Goal: Information Seeking & Learning: Learn about a topic

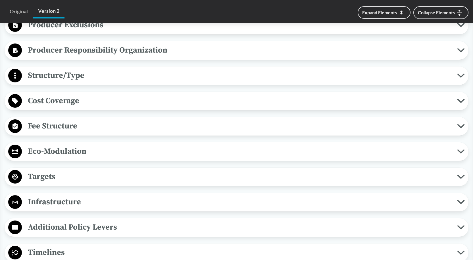
scroll to position [312, 0]
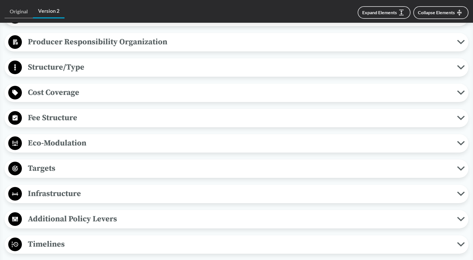
click at [46, 67] on span "Structure/Type" at bounding box center [239, 67] width 435 height 13
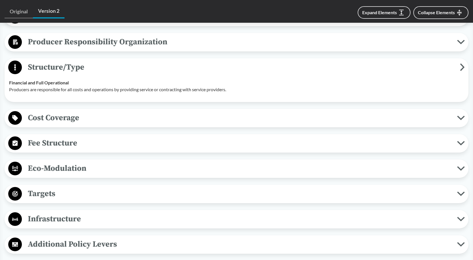
click at [89, 111] on button "Cost Coverage" at bounding box center [237, 118] width 460 height 14
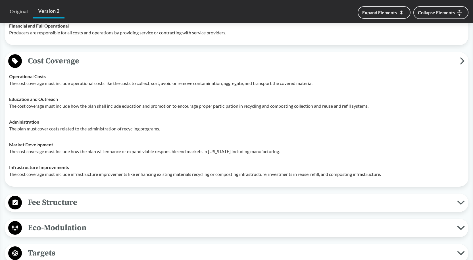
scroll to position [454, 0]
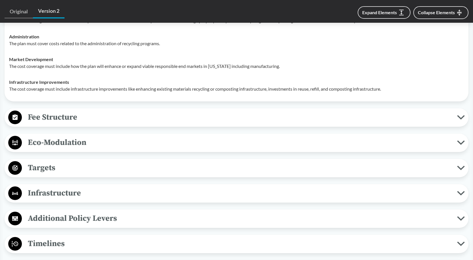
click at [76, 114] on span "Fee Structure" at bounding box center [239, 117] width 435 height 13
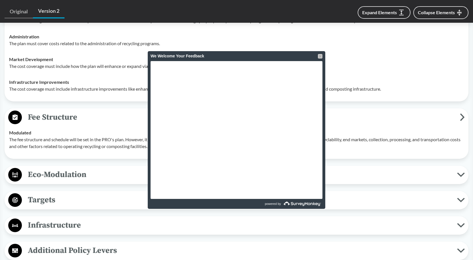
click at [320, 57] on div at bounding box center [320, 56] width 5 height 5
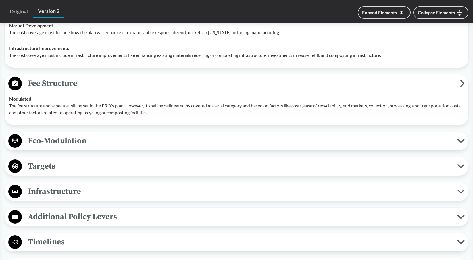
scroll to position [596, 0]
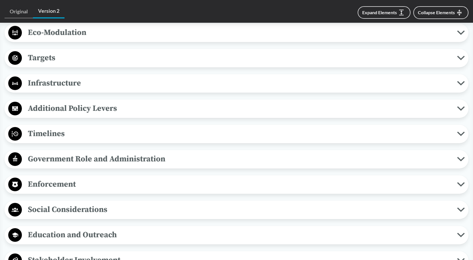
click at [79, 135] on span "Timelines" at bounding box center [239, 133] width 435 height 13
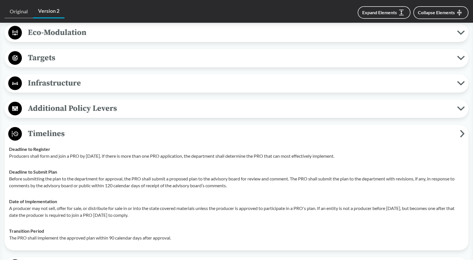
click at [80, 155] on p "Producers shall form and join a PRO by [DATE]. If there is more than one PRO ap…" at bounding box center [236, 156] width 455 height 7
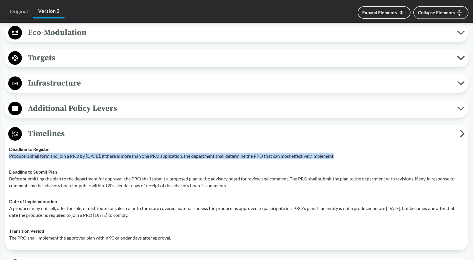
drag, startPoint x: 80, startPoint y: 155, endPoint x: 91, endPoint y: 174, distance: 22.3
click at [79, 155] on p "Producers shall form and join a PRO by [DATE]. If there is more than one PRO ap…" at bounding box center [236, 156] width 455 height 7
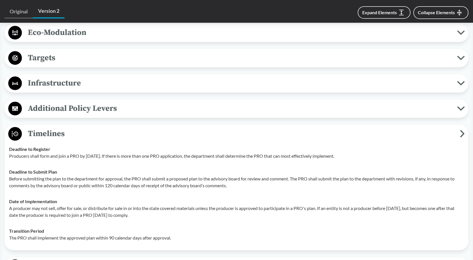
click at [91, 174] on div "Deadline to Submit Plan Before submitting the plan to the department for approv…" at bounding box center [236, 178] width 455 height 20
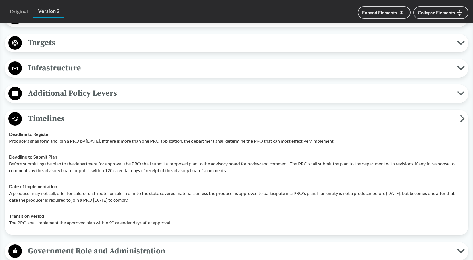
scroll to position [625, 0]
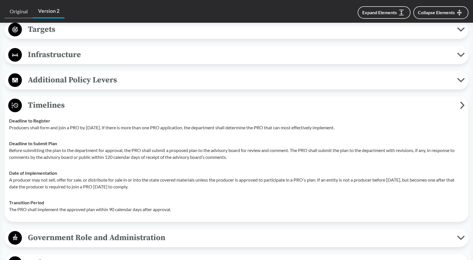
click at [87, 152] on p "Before submitting the plan to the department for approval, the PRO shall submit…" at bounding box center [236, 154] width 455 height 14
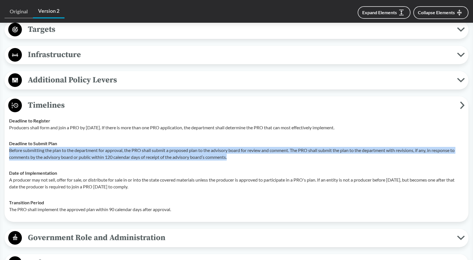
click at [87, 152] on p "Before submitting the plan to the department for approval, the PRO shall submit…" at bounding box center [236, 154] width 455 height 14
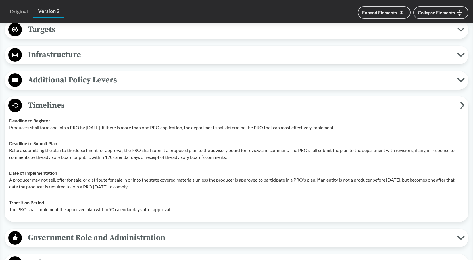
click at [91, 172] on div "Date of Implementation A producer may not sell, offer for sale, or distribute f…" at bounding box center [236, 180] width 455 height 20
click at [90, 146] on div "Deadline to Submit Plan Before submitting the plan to the department for approv…" at bounding box center [236, 150] width 455 height 20
click at [89, 146] on div "Deadline to Submit Plan Before submitting the plan to the department for approv…" at bounding box center [236, 150] width 455 height 20
click at [88, 147] on p "Before submitting the plan to the department for approval, the PRO shall submit…" at bounding box center [236, 154] width 455 height 14
click at [80, 157] on p "Before submitting the plan to the department for approval, the PRO shall submit…" at bounding box center [236, 154] width 455 height 14
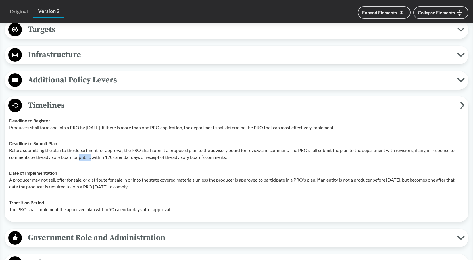
click at [80, 157] on p "Before submitting the plan to the department for approval, the PRO shall submit…" at bounding box center [236, 154] width 455 height 14
click at [92, 205] on div "Transition Period The PRO shall implement the approved plan within 90 calendar …" at bounding box center [236, 206] width 455 height 14
click at [37, 182] on p "A producer may not sell, offer for sale, or distribute for sale in or into the …" at bounding box center [236, 183] width 455 height 14
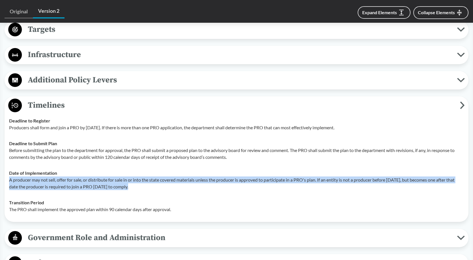
click at [37, 182] on p "A producer may not sell, offer for sale, or distribute for sale in or into the …" at bounding box center [236, 183] width 455 height 14
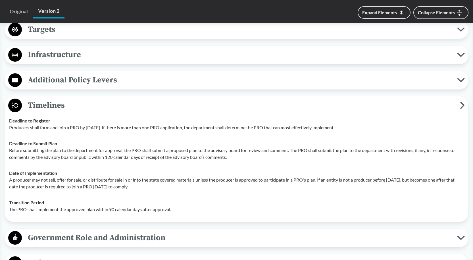
click at [39, 151] on p "Before submitting the plan to the department for approval, the PRO shall submit…" at bounding box center [236, 154] width 455 height 14
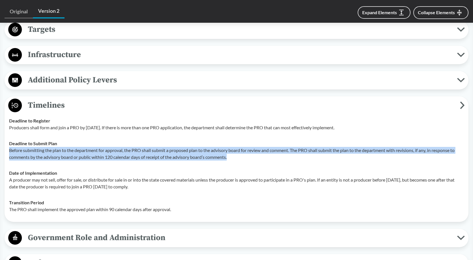
click at [39, 151] on p "Before submitting the plan to the department for approval, the PRO shall submit…" at bounding box center [236, 154] width 455 height 14
click at [73, 151] on p "Before submitting the plan to the department for approval, the PRO shall submit…" at bounding box center [236, 154] width 455 height 14
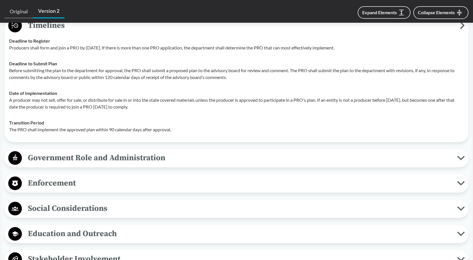
scroll to position [710, 0]
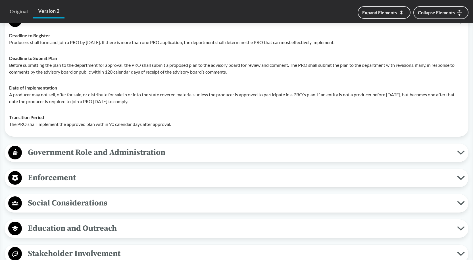
click at [102, 153] on span "Government Role and Administration" at bounding box center [239, 152] width 435 height 13
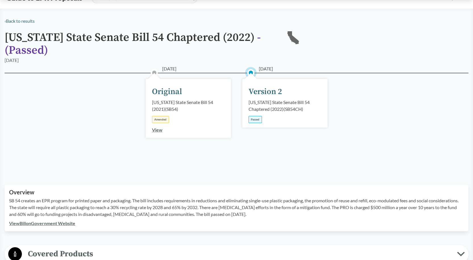
scroll to position [0, 0]
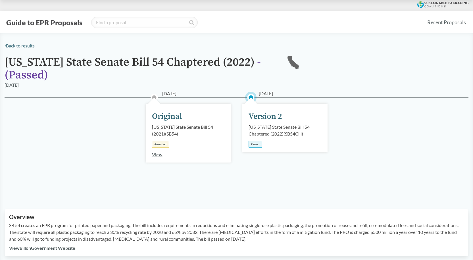
click at [257, 122] on div "Version 2" at bounding box center [266, 116] width 34 height 12
click at [173, 153] on div "[DATE] Original [US_STATE] State Senate Bill 54 (2021) ( SB54 ) Amended View" at bounding box center [188, 133] width 85 height 59
click at [157, 154] on link "View" at bounding box center [157, 154] width 11 height 5
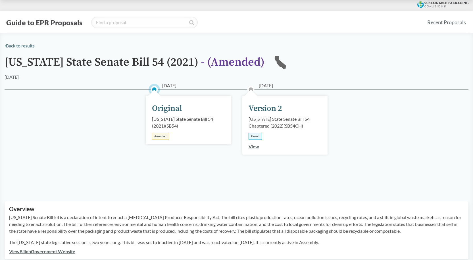
click at [251, 147] on link "View" at bounding box center [254, 146] width 11 height 5
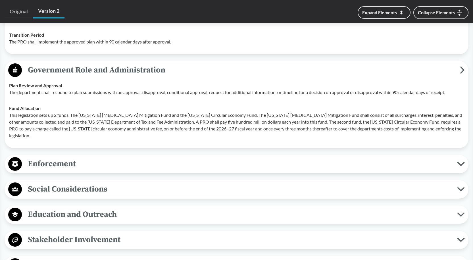
scroll to position [795, 0]
